Goal: Transaction & Acquisition: Purchase product/service

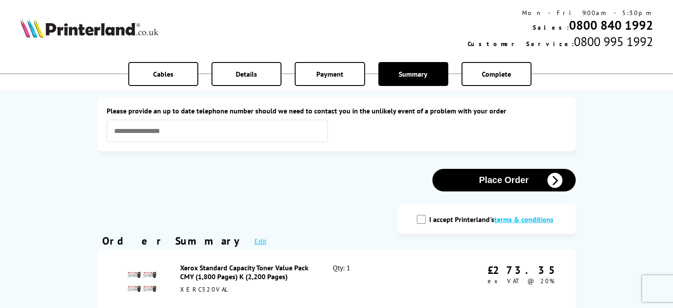
click at [422, 217] on input "I accept Printerland's terms & conditions" at bounding box center [421, 219] width 9 height 9
checkbox input "true"
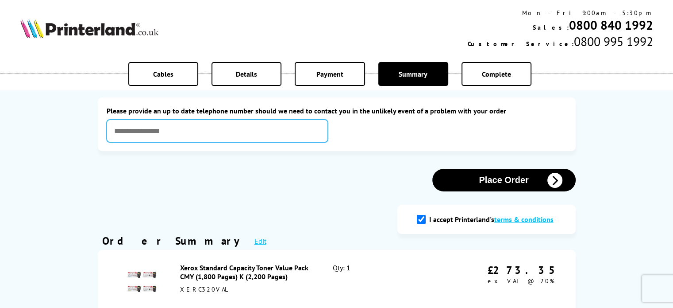
click at [225, 127] on input "text" at bounding box center [217, 130] width 221 height 23
type input "**********"
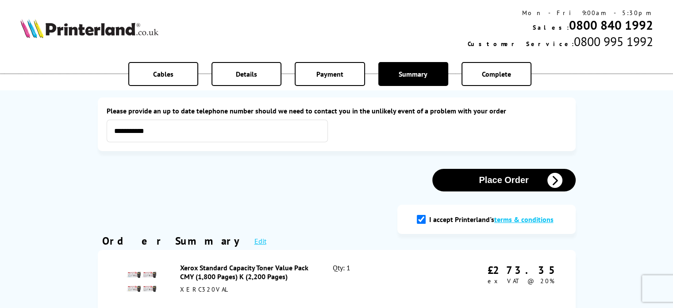
click at [250, 65] on div "Details" at bounding box center [247, 74] width 70 height 24
click at [246, 72] on span "Details" at bounding box center [246, 73] width 21 height 9
click at [254, 242] on link "Edit" at bounding box center [260, 240] width 12 height 9
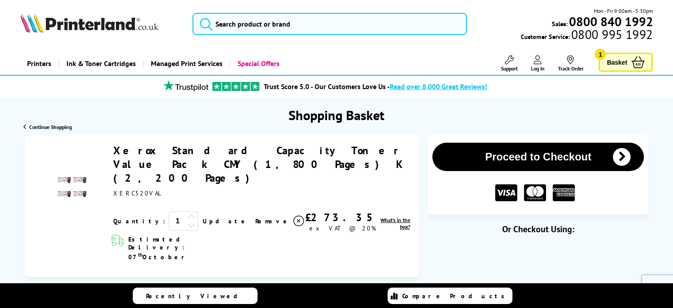
click at [535, 67] on span "Log In" at bounding box center [538, 68] width 14 height 7
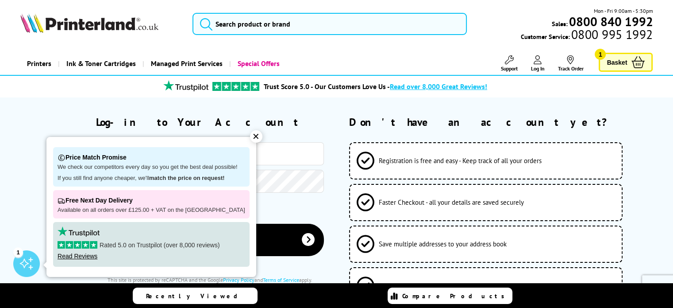
click at [250, 134] on div "✕" at bounding box center [256, 136] width 12 height 12
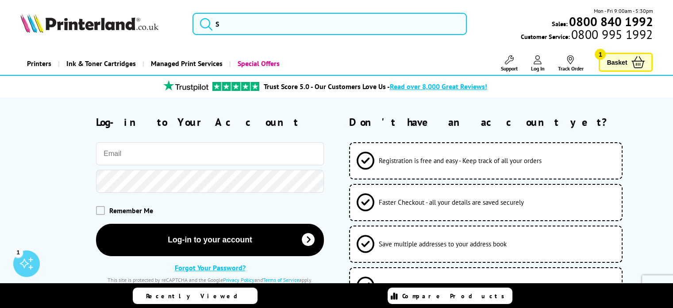
click at [182, 144] on input "email" at bounding box center [210, 153] width 228 height 23
click at [214, 156] on input "waynesimeonsmith@gmail.com" at bounding box center [210, 153] width 228 height 23
drag, startPoint x: 178, startPoint y: 152, endPoint x: 120, endPoint y: 149, distance: 58.0
click at [120, 149] on input "waynesimeonsmith@gmail.com" at bounding box center [210, 153] width 228 height 23
type input "[EMAIL_ADDRESS][DOMAIN_NAME]"
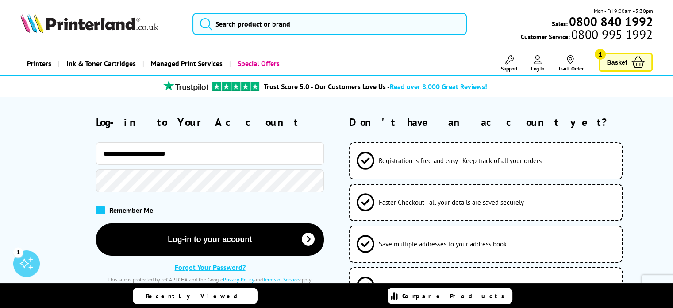
click at [104, 214] on span at bounding box center [100, 209] width 9 height 9
click at [98, 207] on input "checkbox" at bounding box center [98, 207] width 0 height 0
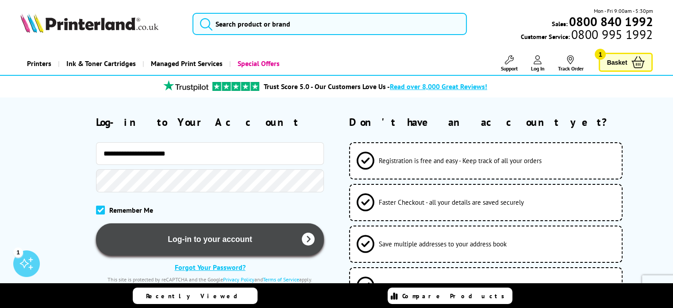
click at [190, 230] on button "Log-in to your account" at bounding box center [210, 239] width 228 height 32
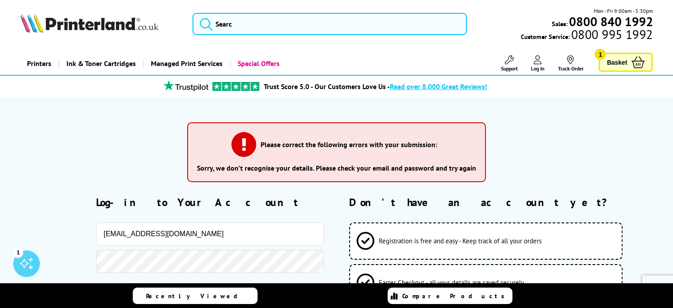
drag, startPoint x: 210, startPoint y: 232, endPoint x: 46, endPoint y: 229, distance: 164.2
click at [46, 229] on div "waynesmithmbe@gmail.com" at bounding box center [172, 233] width 304 height 23
type input "[EMAIL_ADDRESS][DOMAIN_NAME]"
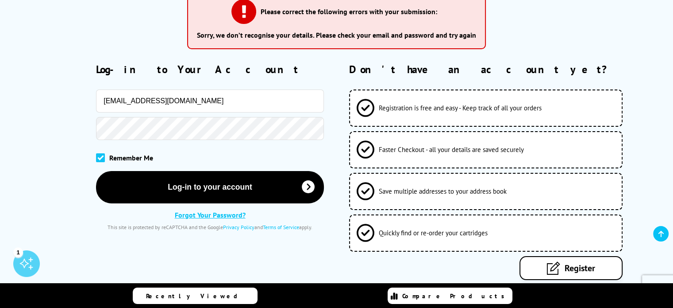
click at [211, 214] on link "Forgot Your Password?" at bounding box center [210, 214] width 71 height 9
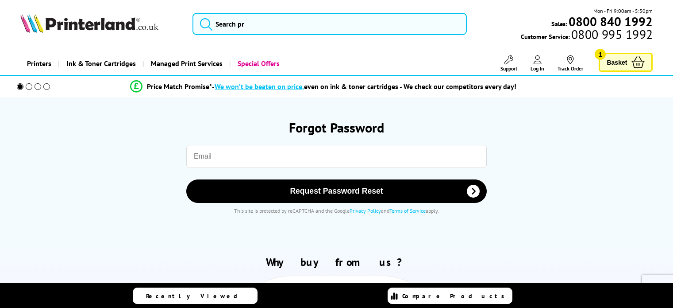
drag, startPoint x: 0, startPoint y: 0, endPoint x: 250, endPoint y: 161, distance: 297.6
click at [250, 161] on input "email" at bounding box center [336, 156] width 300 height 23
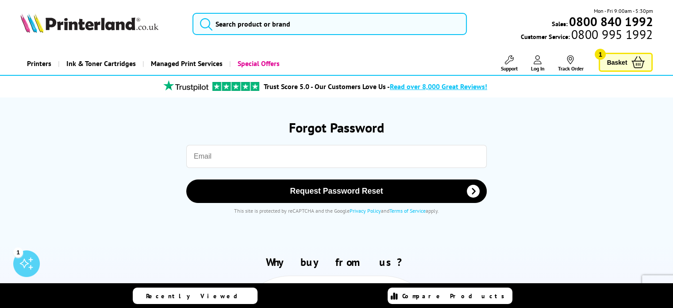
type input "waynesimeonsmith@gmail.com"
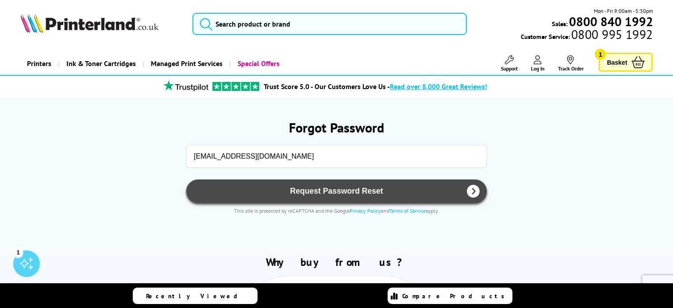
click at [324, 190] on span "Request Password Reset" at bounding box center [336, 190] width 277 height 9
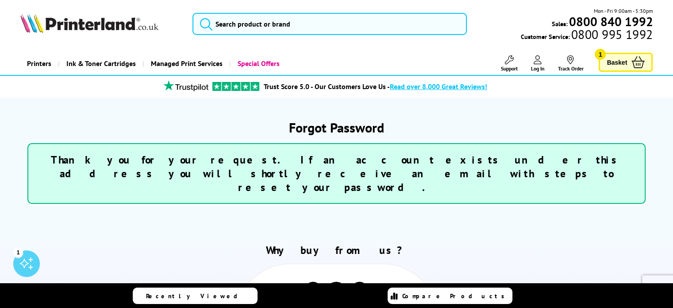
click at [608, 61] on span "Basket" at bounding box center [617, 62] width 20 height 12
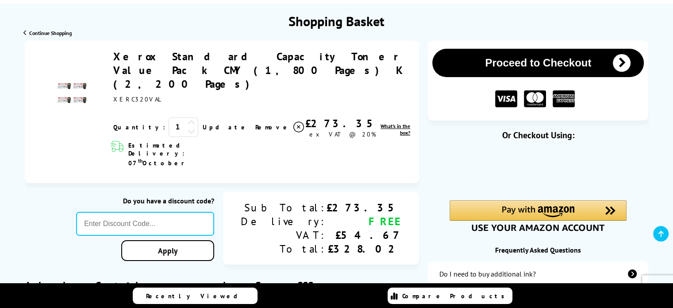
scroll to position [89, 0]
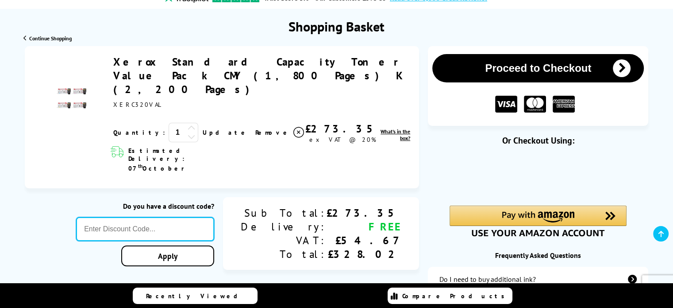
click at [204, 217] on input "text" at bounding box center [145, 229] width 138 height 24
paste input "OCT10"
type input "OCT10"
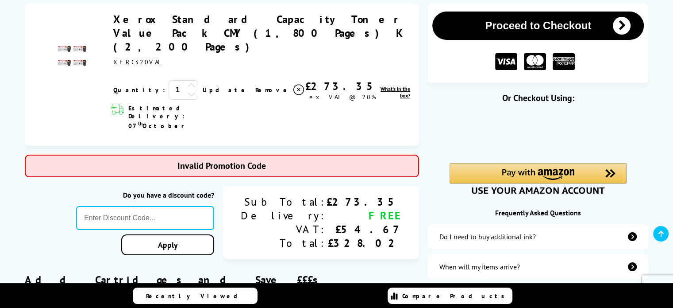
scroll to position [177, 0]
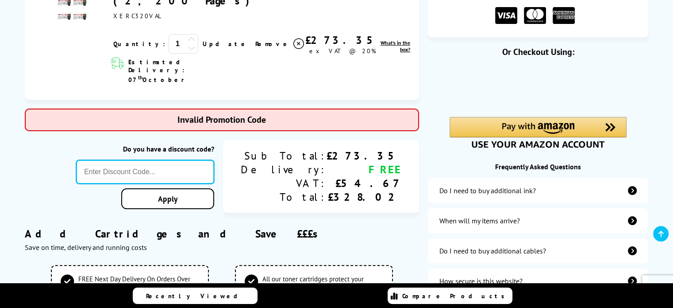
click at [214, 160] on input "text" at bounding box center [145, 172] width 138 height 24
paste input "XEROX10"
type input "XEROX10"
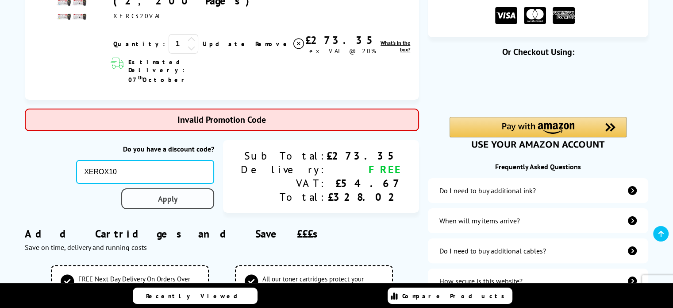
click at [214, 188] on link "Apply" at bounding box center [167, 198] width 93 height 21
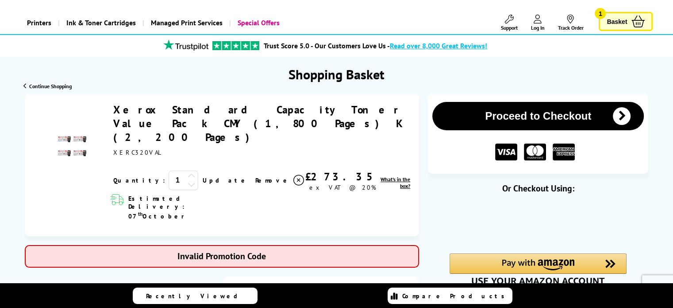
scroll to position [89, 0]
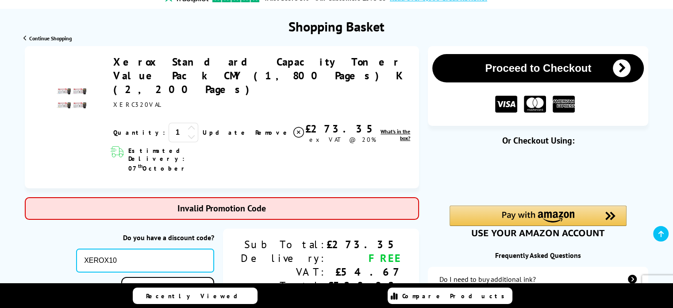
click at [624, 66] on icon "submit" at bounding box center [622, 68] width 18 height 18
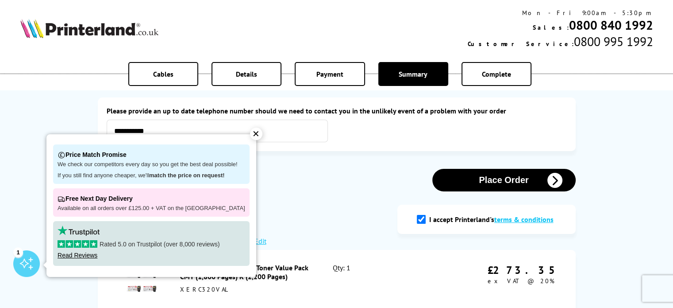
click at [250, 137] on div "✕" at bounding box center [256, 133] width 12 height 12
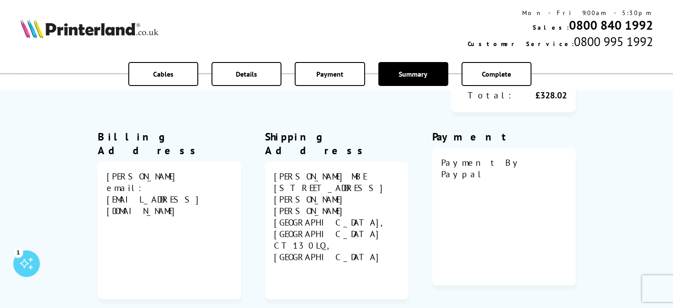
scroll to position [266, 0]
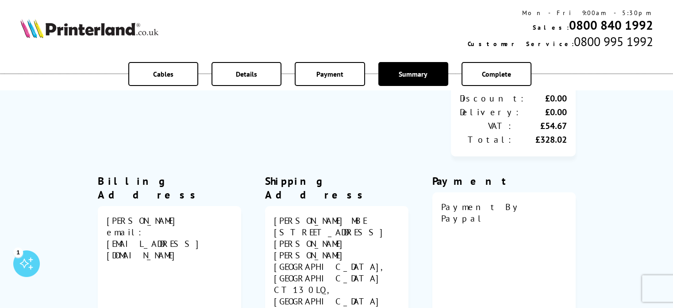
click at [321, 226] on div "12 Boteler Cottages, Gore lane" at bounding box center [337, 243] width 126 height 35
click at [352, 174] on div "Shipping Address" at bounding box center [336, 187] width 143 height 27
click at [333, 76] on span "Payment" at bounding box center [329, 73] width 27 height 9
click at [333, 77] on span "Payment" at bounding box center [329, 73] width 27 height 9
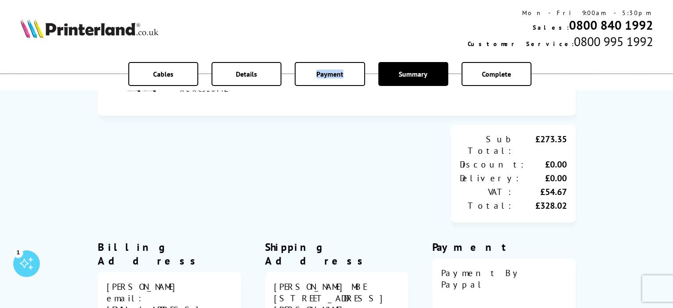
scroll to position [221, 0]
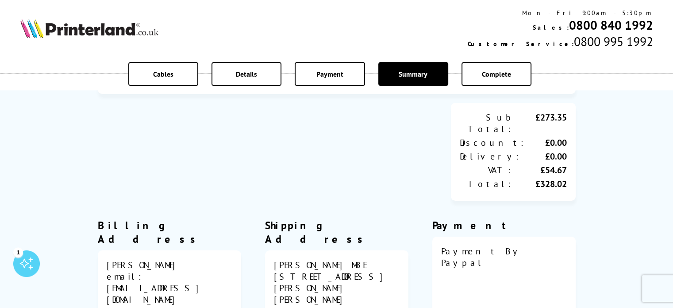
click at [343, 259] on div "Wayne MBE" at bounding box center [337, 265] width 126 height 12
drag, startPoint x: 329, startPoint y: 259, endPoint x: 317, endPoint y: 251, distance: 14.4
click at [326, 270] on div "12 Boteler Cottages, Gore lane Eastry, KENT CT13 0LQ, United Kingdom" at bounding box center [337, 310] width 126 height 81
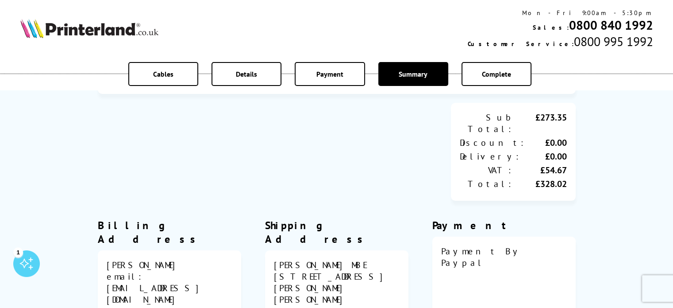
click at [308, 259] on div "Wayne MBE" at bounding box center [337, 265] width 126 height 12
click at [322, 259] on div "Wayne MBE" at bounding box center [337, 265] width 126 height 12
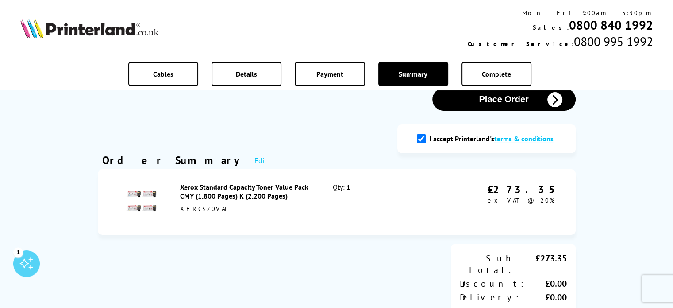
scroll to position [0, 0]
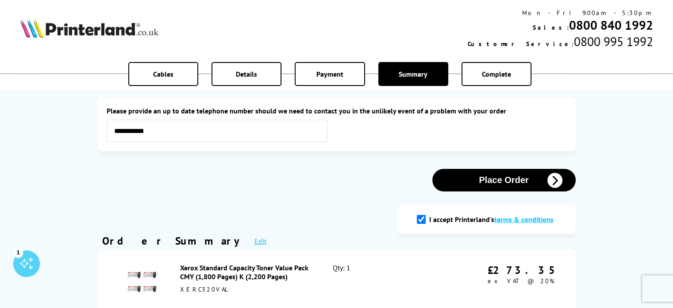
click at [423, 220] on input "I accept Printerland's terms & conditions" at bounding box center [421, 219] width 9 height 9
checkbox input "false"
click at [345, 76] on div "Payment" at bounding box center [330, 74] width 70 height 24
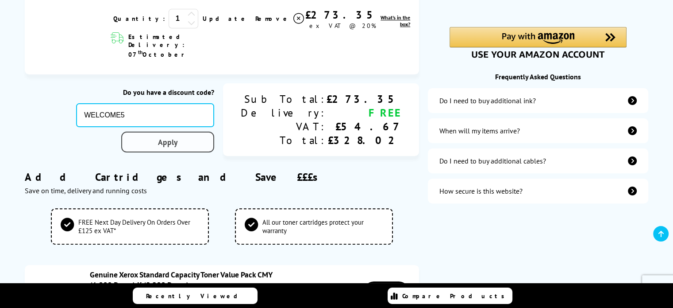
type input "WELCOME5"
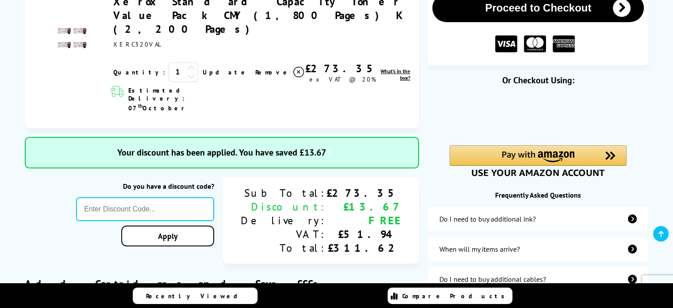
scroll to position [134, 0]
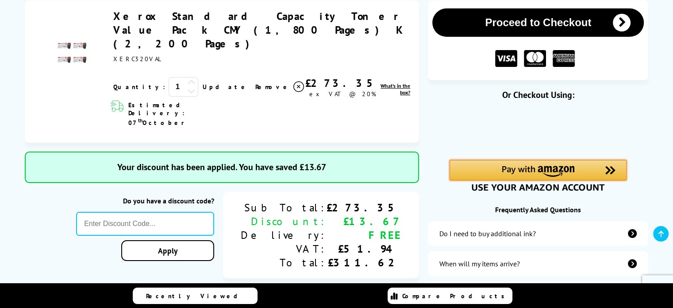
click at [566, 173] on img "Amazon Pay - Use your Amazon account" at bounding box center [538, 171] width 73 height 11
